Goal: Task Accomplishment & Management: Use online tool/utility

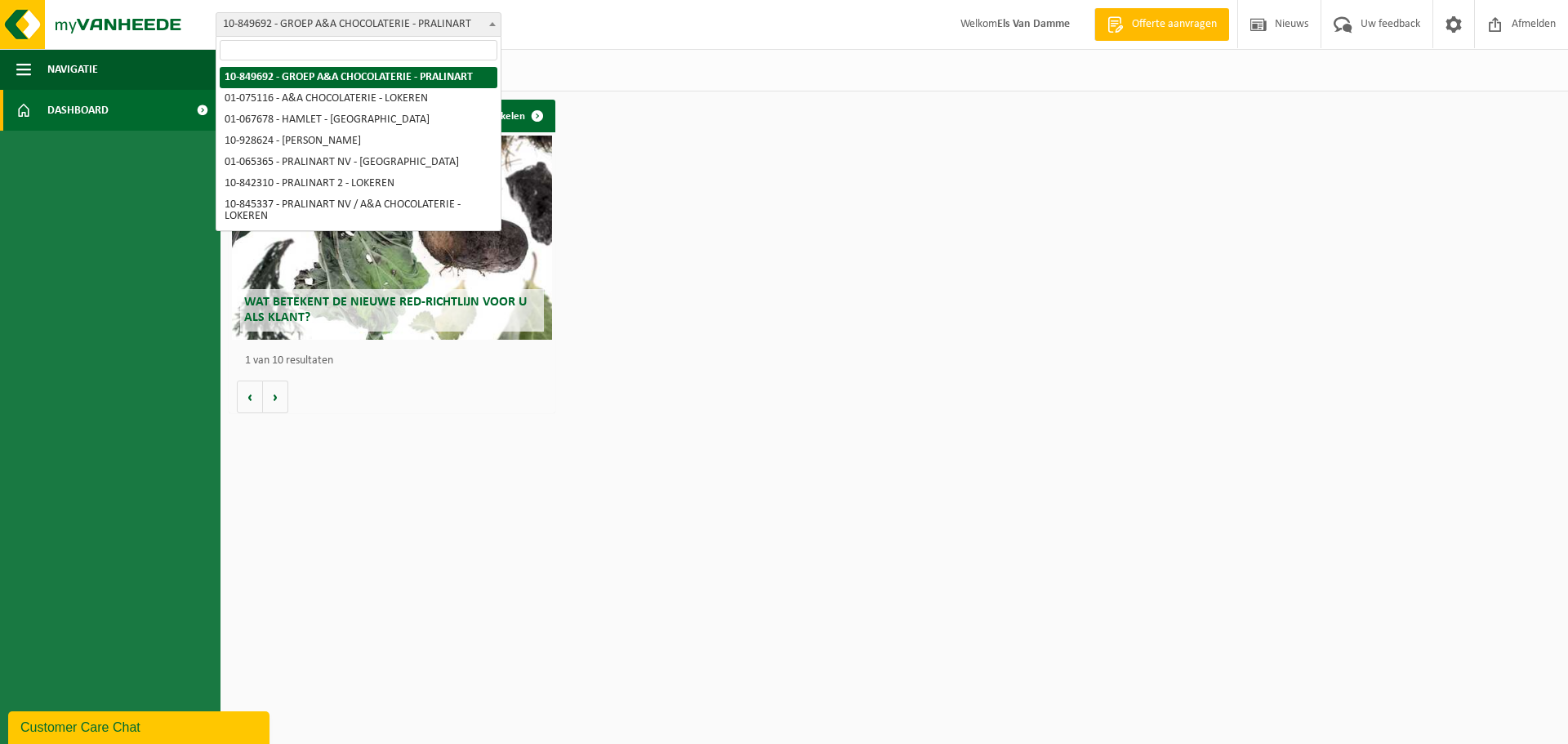
click at [489, 32] on span at bounding box center [492, 23] width 16 height 22
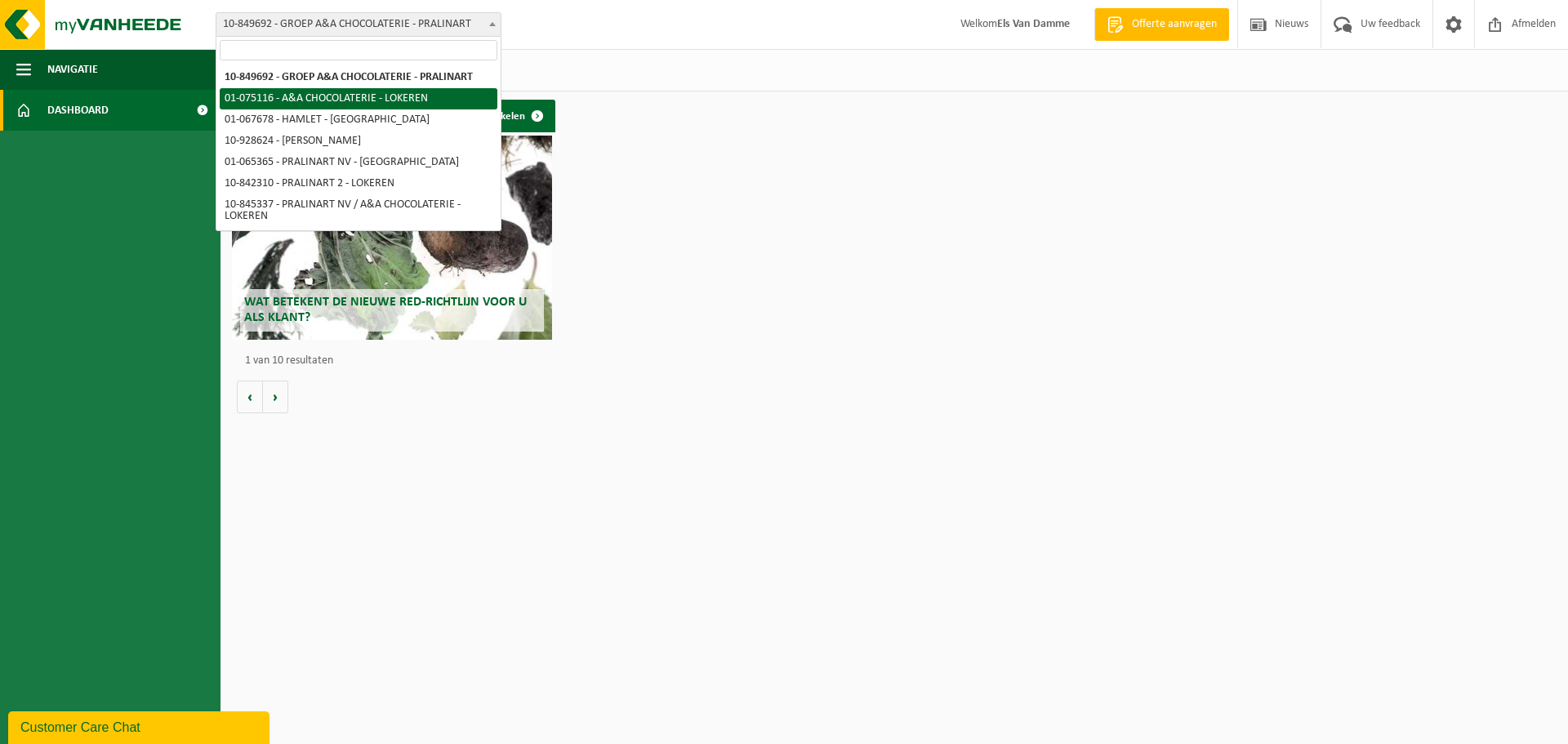
select select "528"
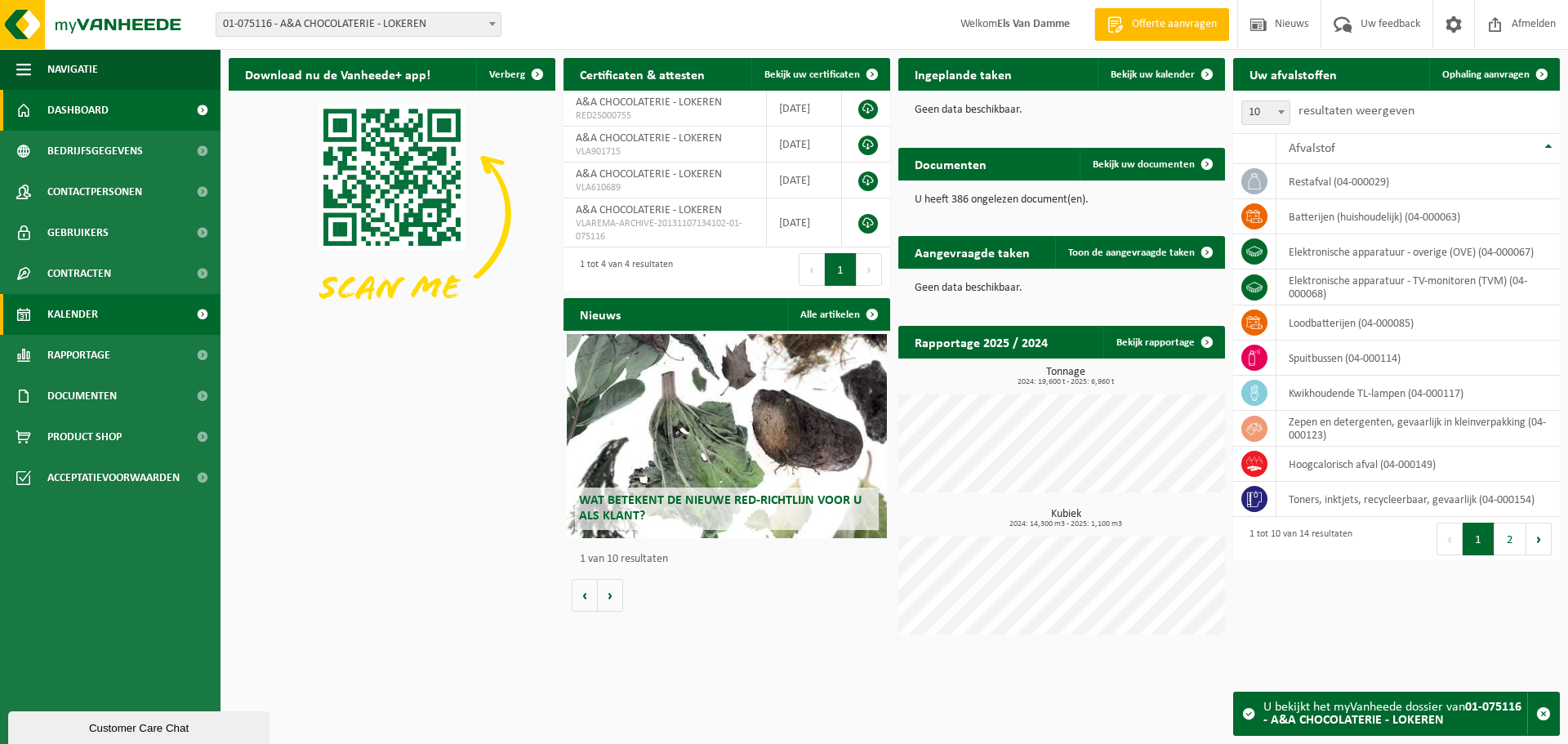
click at [128, 315] on link "Kalender" at bounding box center [110, 314] width 220 height 41
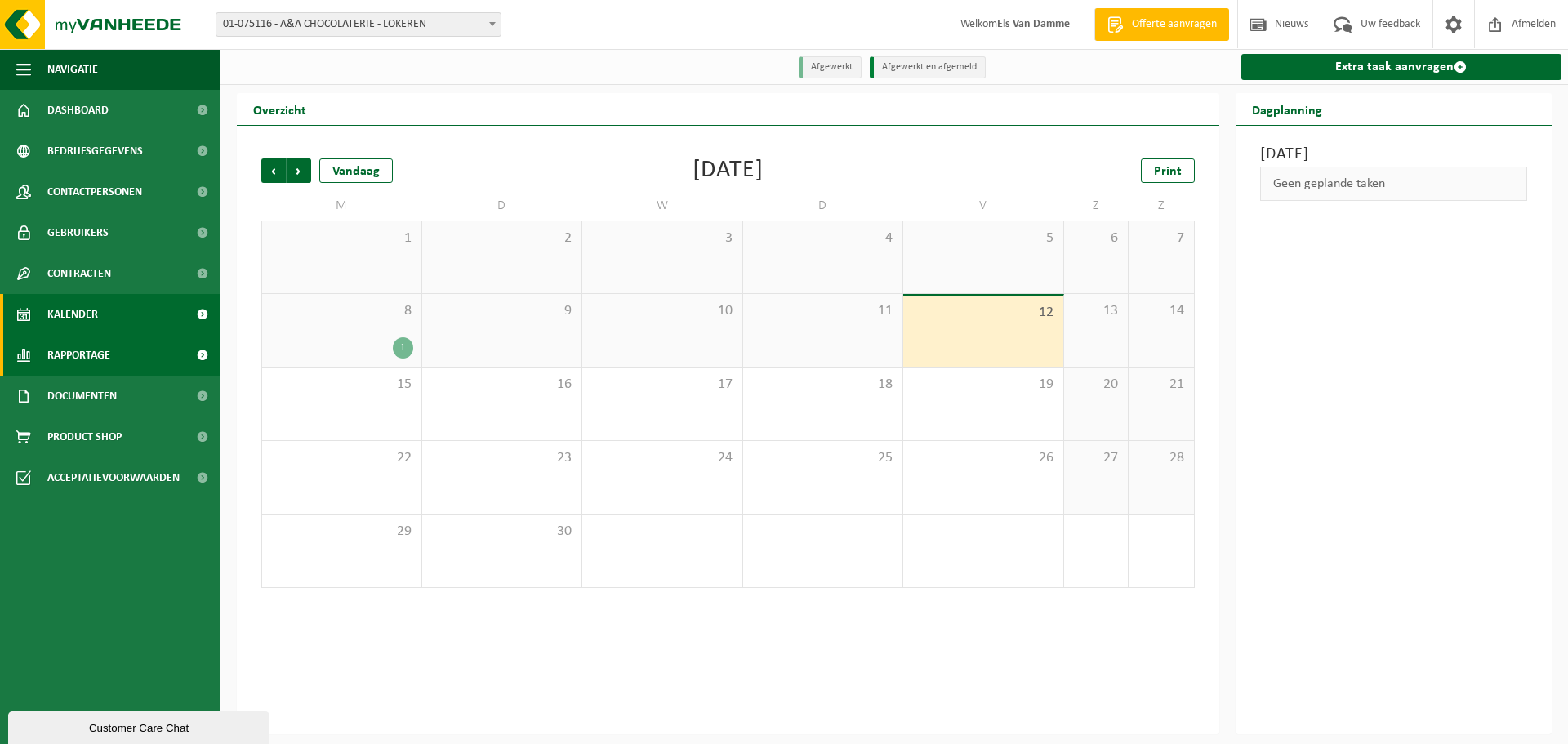
click at [134, 362] on link "Rapportage" at bounding box center [110, 355] width 220 height 41
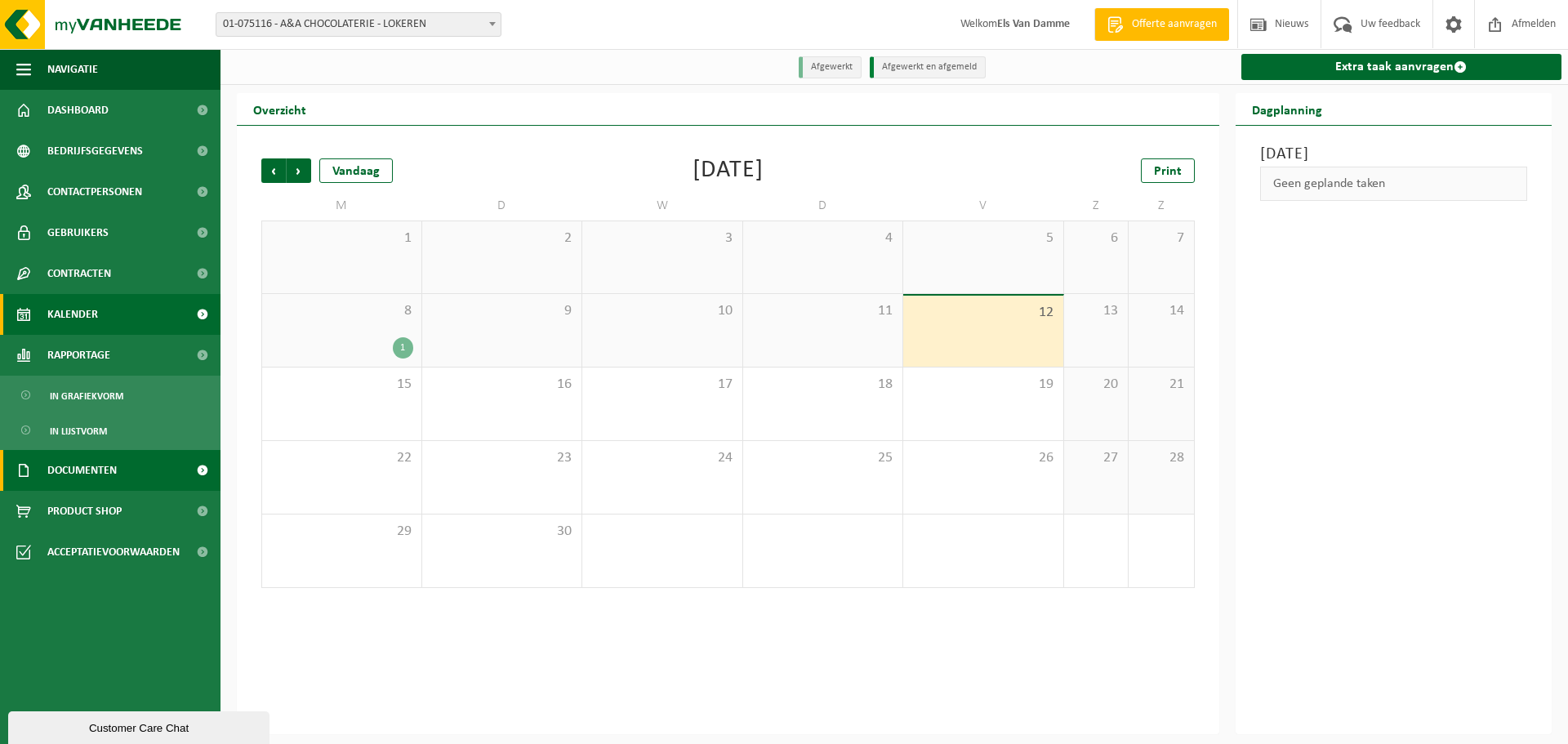
click at [110, 470] on span "Documenten" at bounding box center [81, 470] width 70 height 41
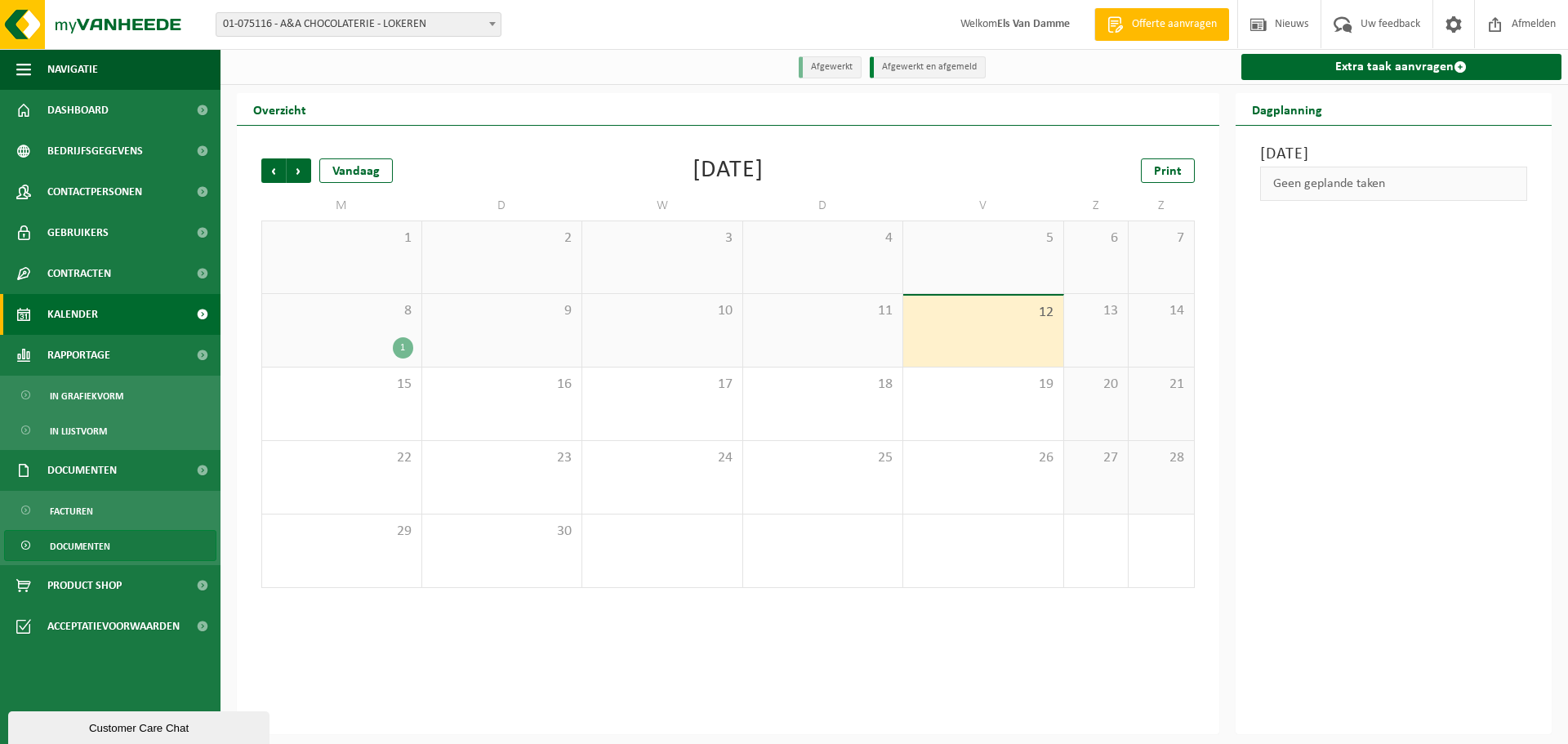
click at [105, 550] on span "Documenten" at bounding box center [79, 546] width 61 height 31
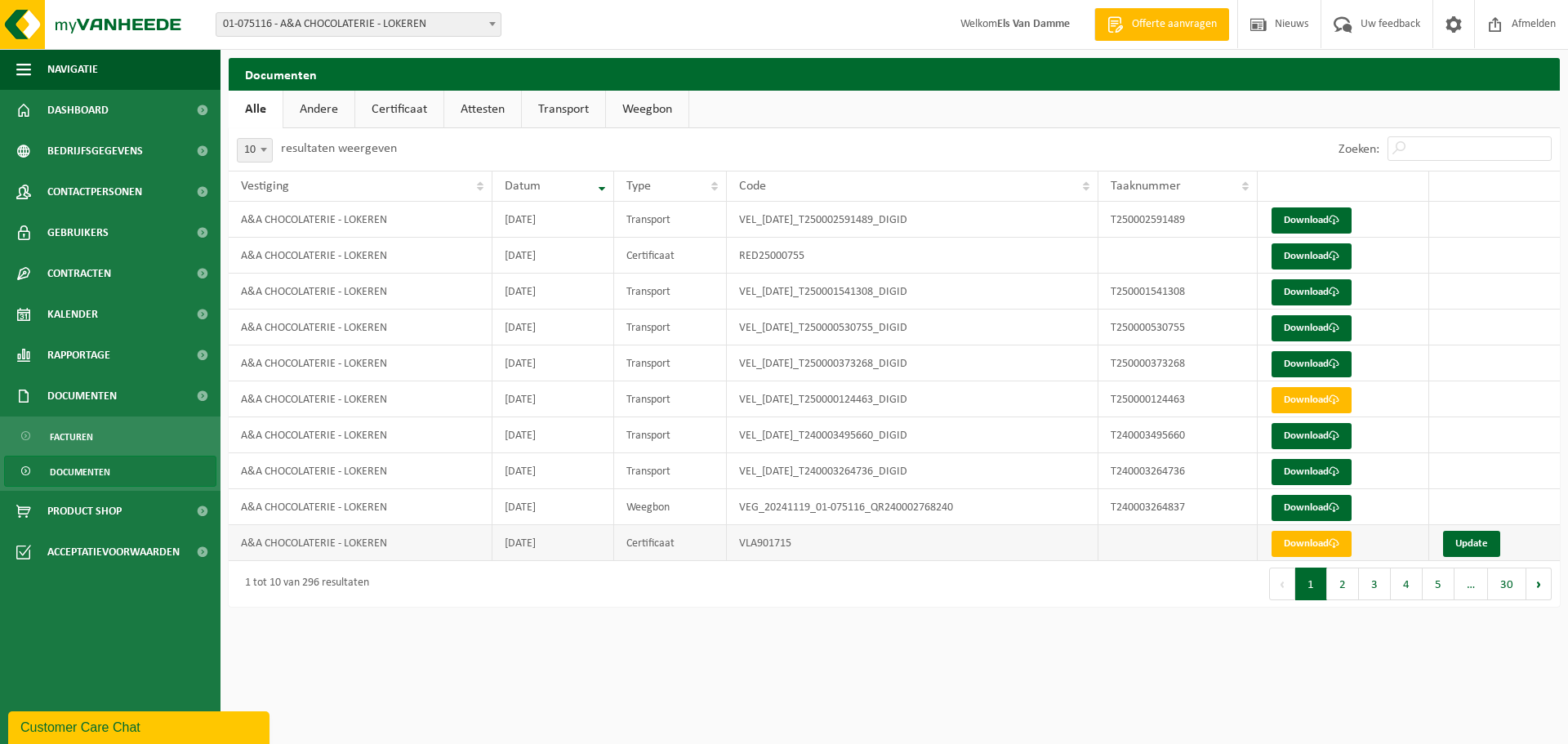
click at [804, 548] on td "VLA901715" at bounding box center [913, 543] width 372 height 36
click at [117, 317] on link "Kalender" at bounding box center [110, 314] width 220 height 41
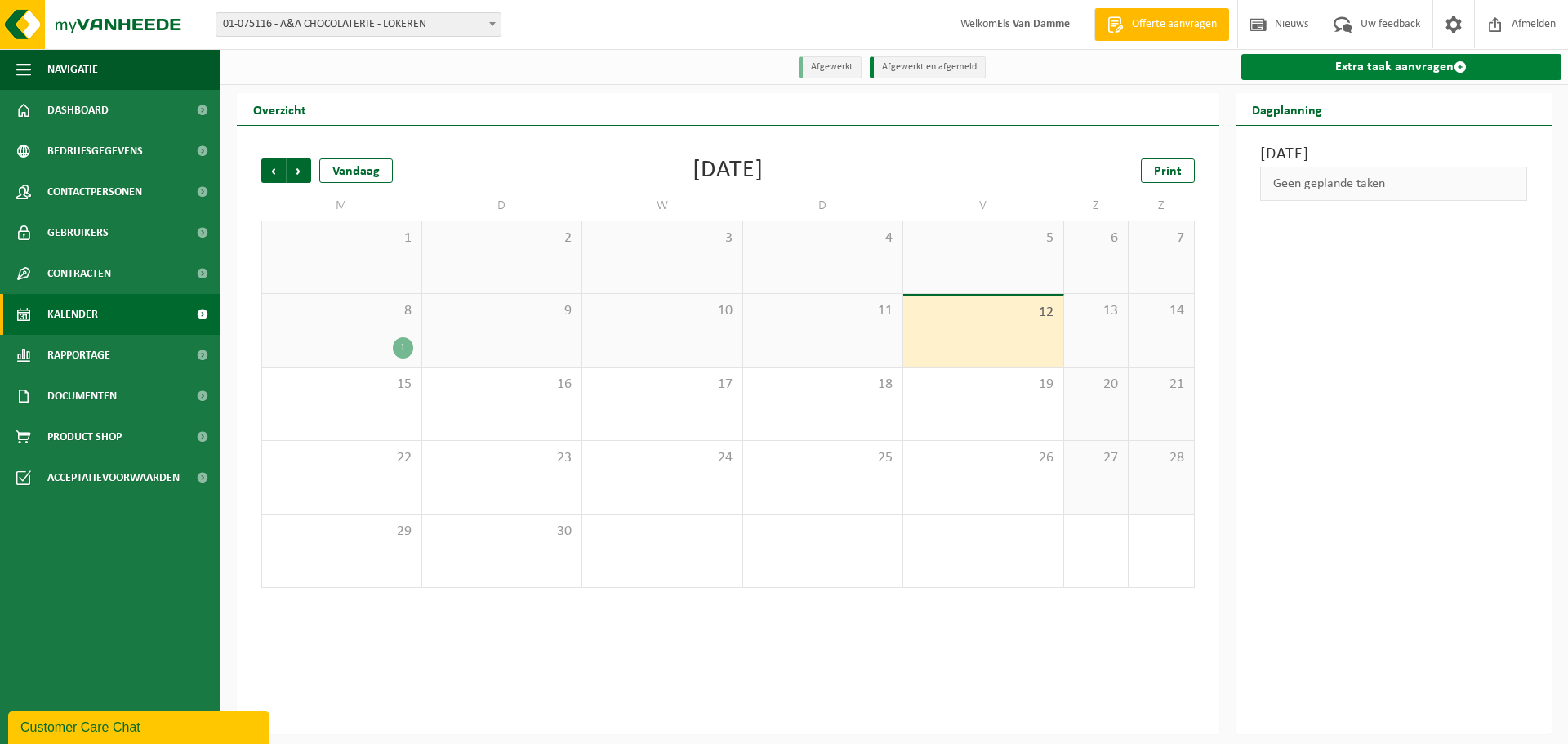
click at [1333, 75] on link "Extra taak aanvragen" at bounding box center [1402, 67] width 321 height 26
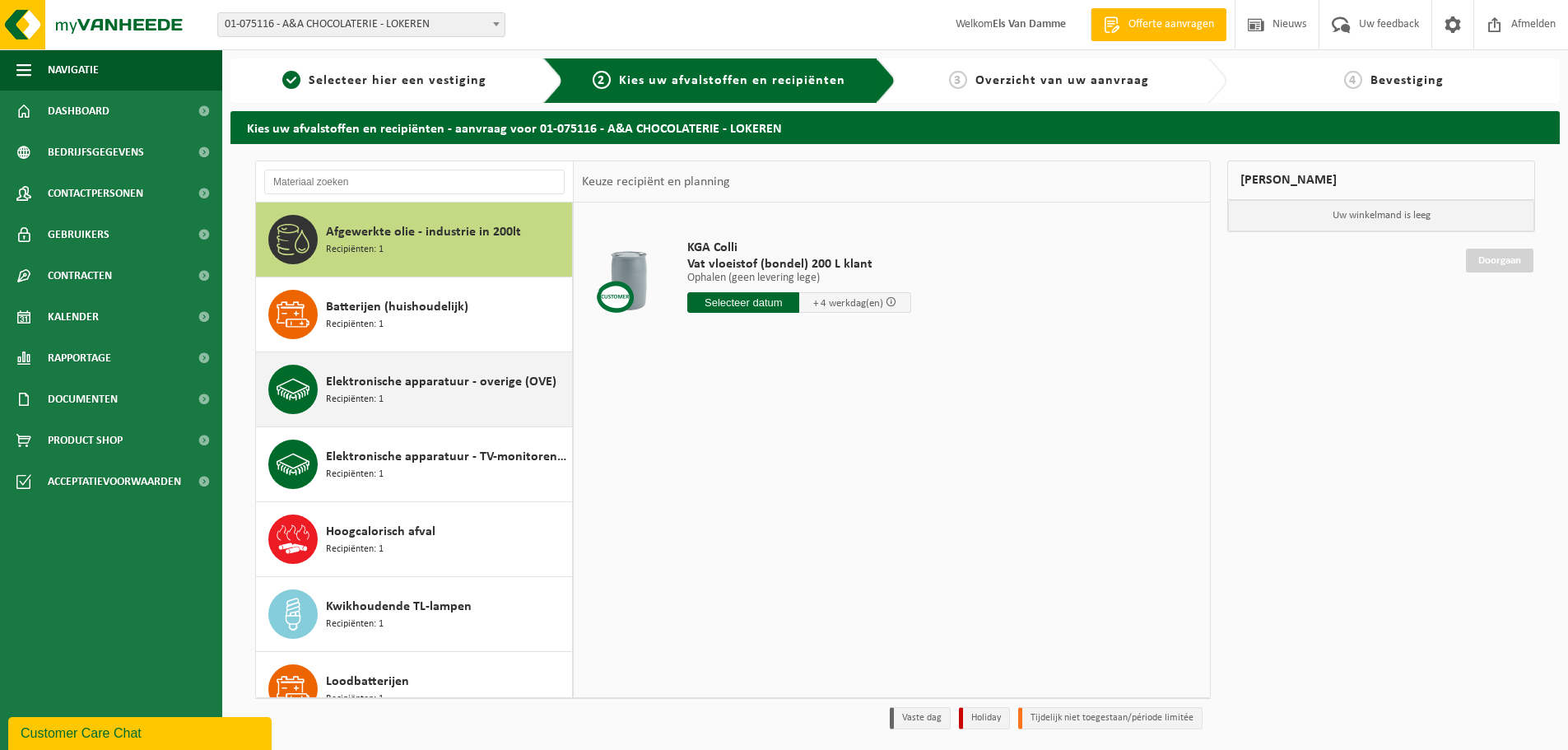
click at [492, 421] on div "Elektronische apparatuur - overige (OVE) Recipiënten: 1" at bounding box center [414, 389] width 317 height 74
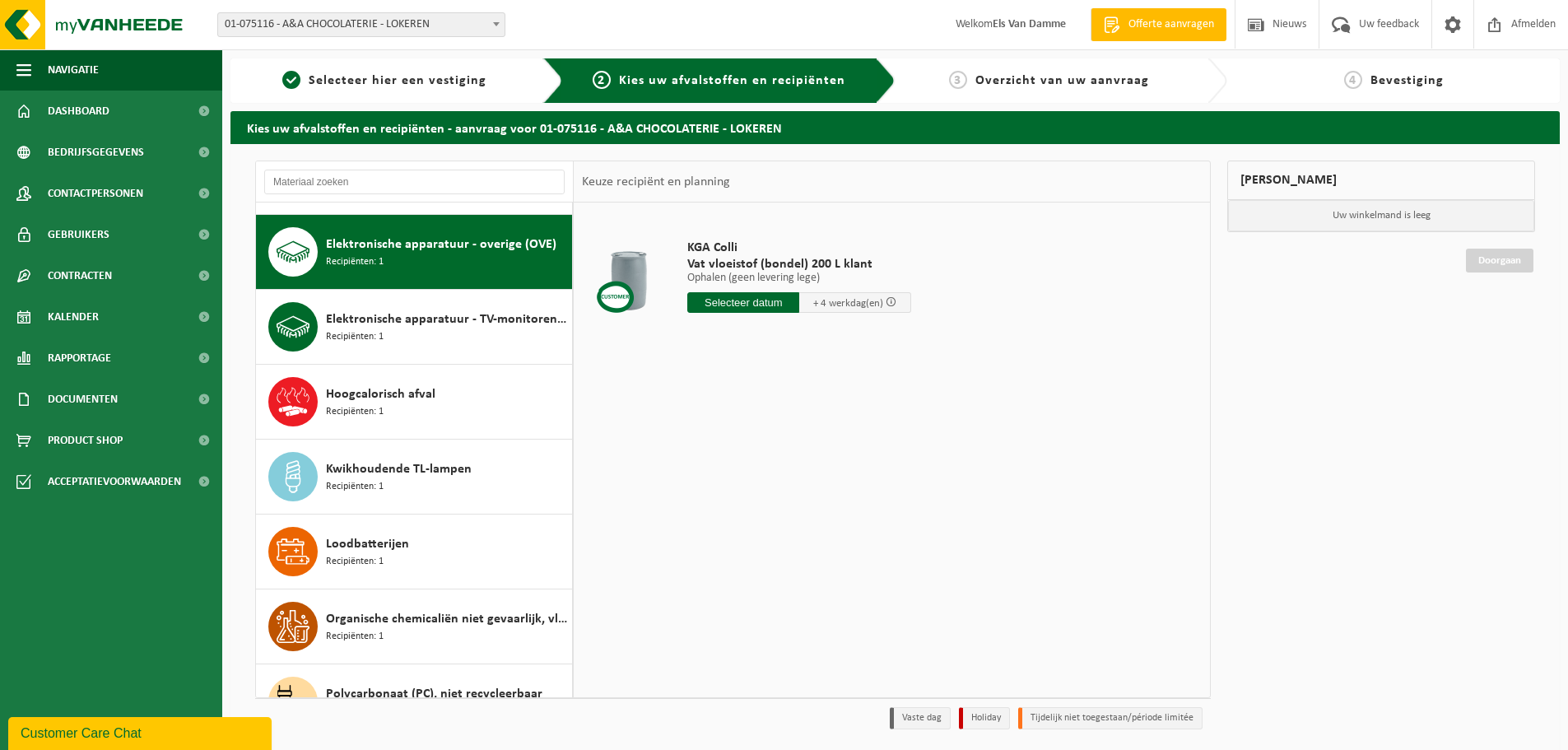
scroll to position [150, 0]
